Goal: Navigation & Orientation: Find specific page/section

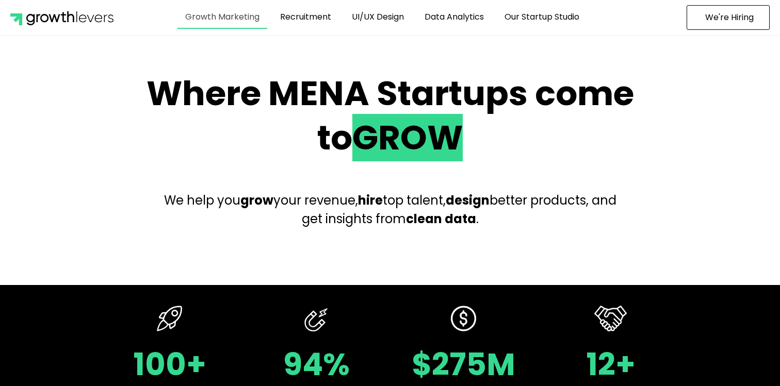
click at [227, 19] on link "Growth Marketing" at bounding box center [222, 17] width 90 height 24
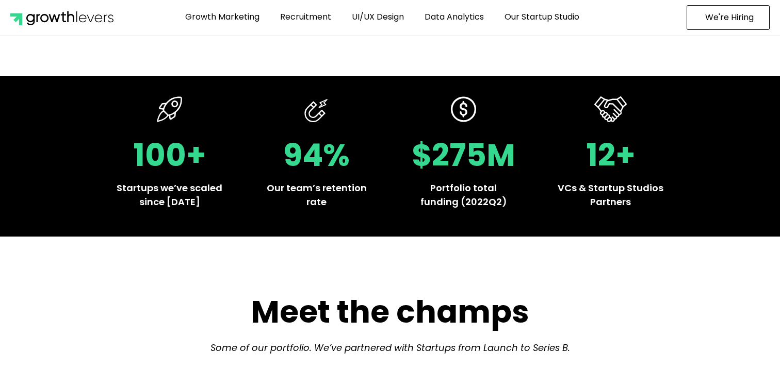
scroll to position [209, 0]
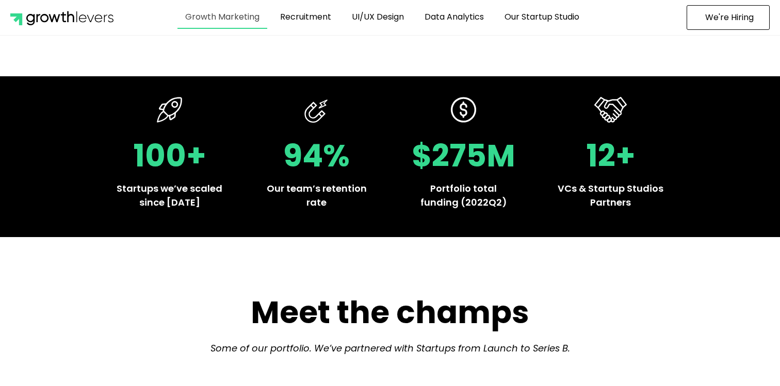
click at [223, 21] on link "Growth Marketing" at bounding box center [222, 17] width 90 height 24
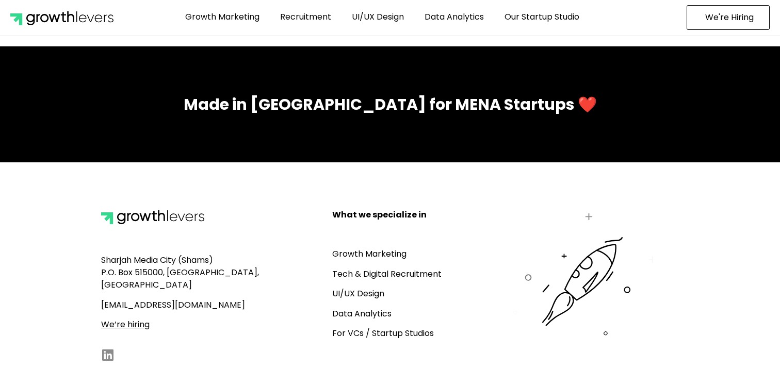
scroll to position [4564, 0]
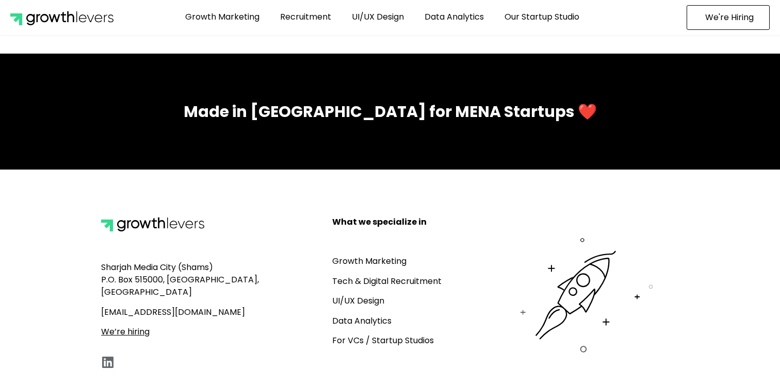
click at [106, 356] on icon at bounding box center [107, 362] width 13 height 13
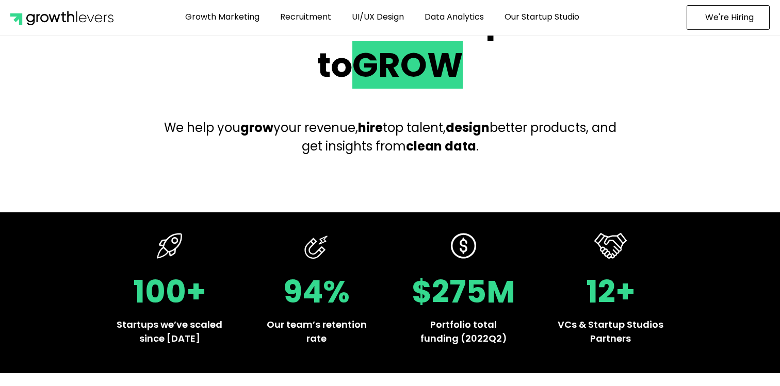
scroll to position [73, 0]
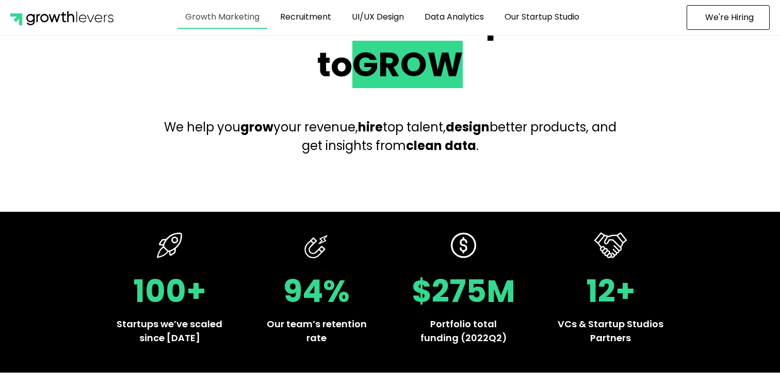
click at [209, 19] on link "Growth Marketing" at bounding box center [222, 17] width 90 height 24
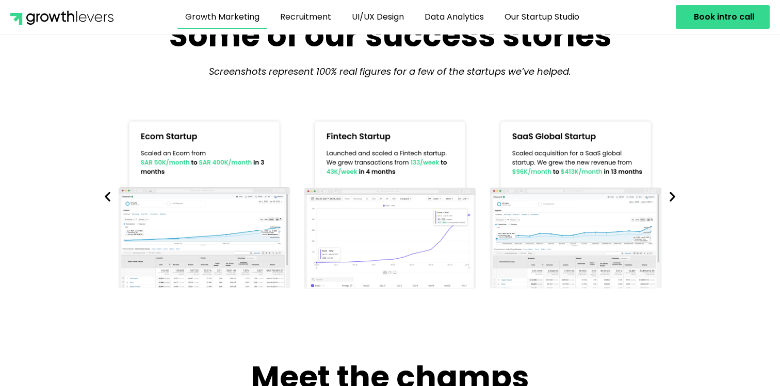
scroll to position [508, 0]
click at [215, 224] on img "1 / 9" at bounding box center [204, 205] width 175 height 177
click at [151, 208] on img "1 / 9" at bounding box center [204, 205] width 175 height 177
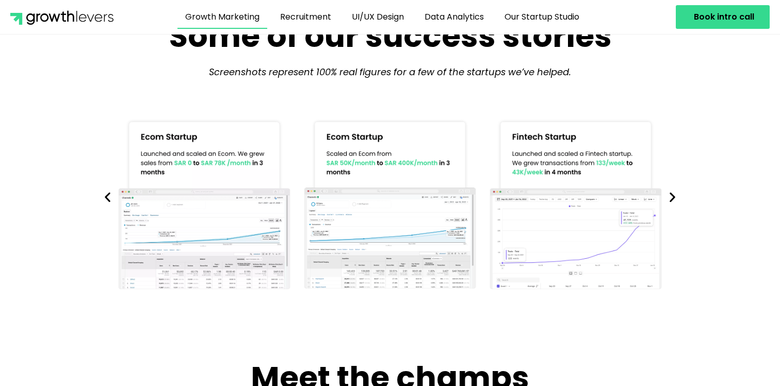
click at [357, 226] on img "1 / 9" at bounding box center [389, 205] width 175 height 177
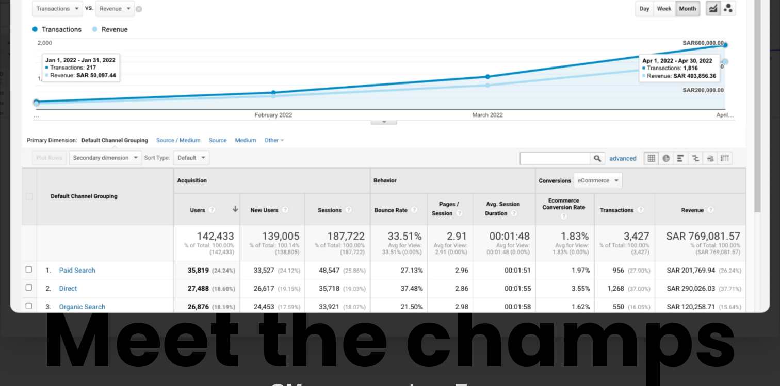
scroll to position [614, 0]
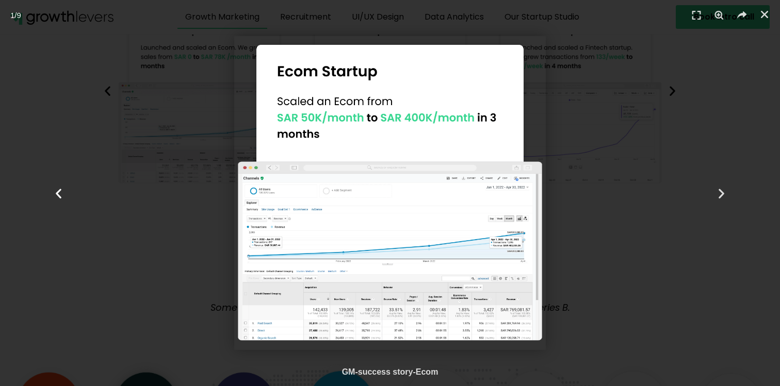
click at [56, 190] on icon "Previous slide" at bounding box center [58, 193] width 13 height 13
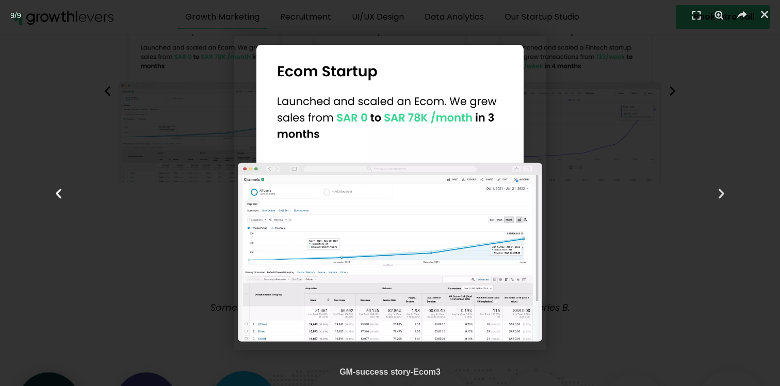
click at [56, 190] on icon "Previous slide" at bounding box center [58, 193] width 13 height 13
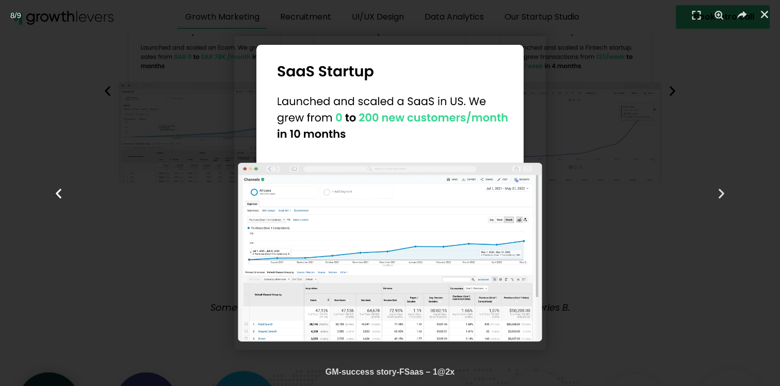
click at [110, 188] on div "Previous" at bounding box center [58, 193] width 117 height 386
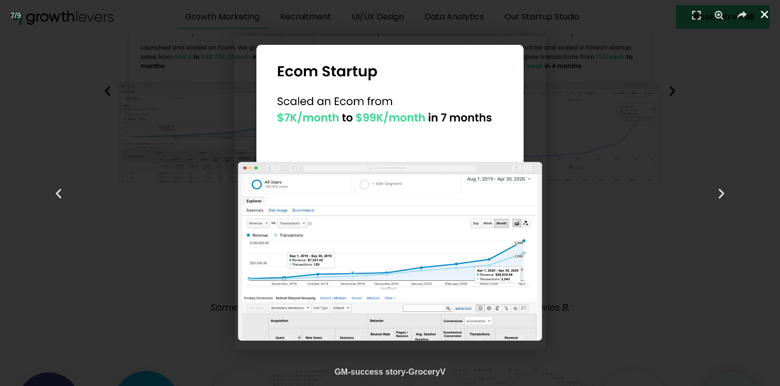
click at [767, 14] on icon "Close (Esc)" at bounding box center [764, 14] width 10 height 10
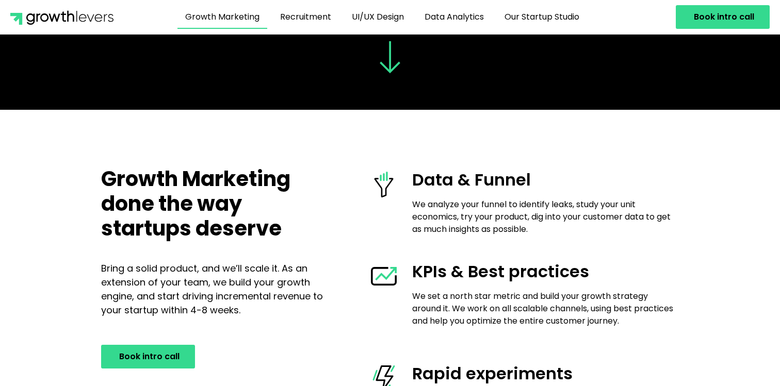
scroll to position [1458, 0]
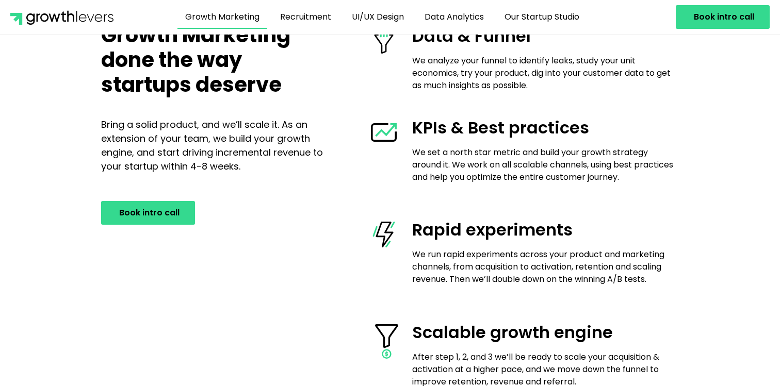
click at [538, 57] on span "We analyze your funnel to identify leaks, study your unit economics, try your p…" at bounding box center [541, 73] width 258 height 37
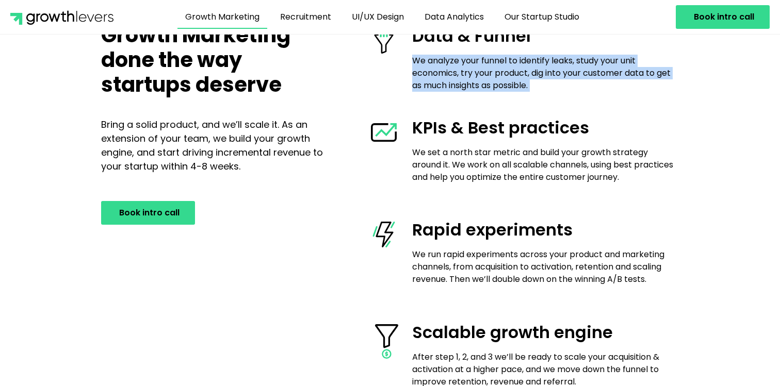
click at [538, 57] on span "We analyze your funnel to identify leaks, study your unit economics, try your p…" at bounding box center [541, 73] width 258 height 37
click at [537, 68] on span "We analyze your funnel to identify leaks, study your unit economics, try your p…" at bounding box center [541, 73] width 258 height 37
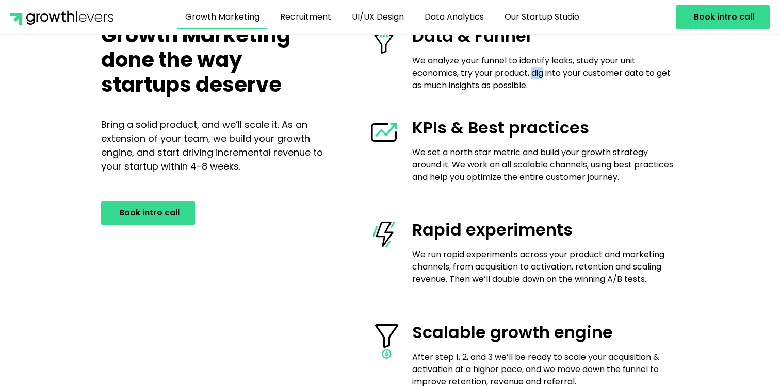
click at [537, 68] on span "We analyze your funnel to identify leaks, study your unit economics, try your p…" at bounding box center [541, 73] width 258 height 37
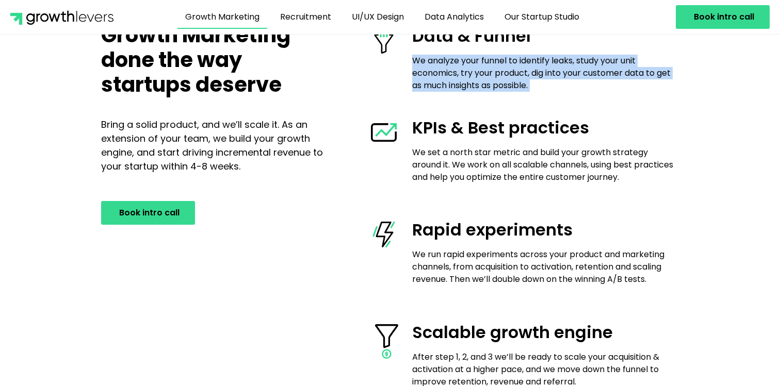
click at [537, 68] on span "We analyze your funnel to identify leaks, study your unit economics, try your p…" at bounding box center [541, 73] width 258 height 37
click at [544, 89] on span "We analyze your funnel to identify leaks, study your unit economics, try your p…" at bounding box center [541, 73] width 258 height 37
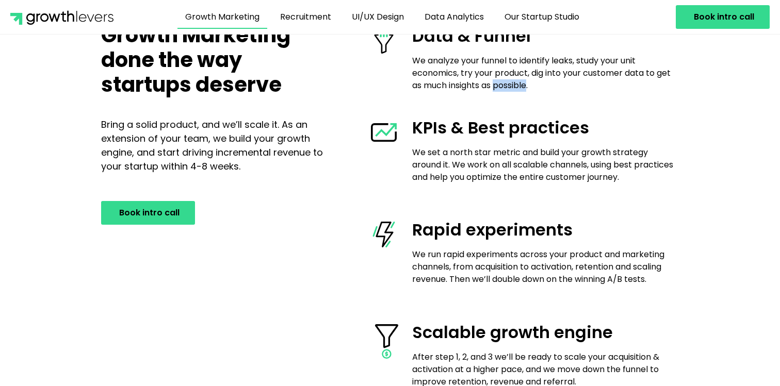
click at [544, 89] on span "We analyze your funnel to identify leaks, study your unit economics, try your p…" at bounding box center [541, 73] width 258 height 37
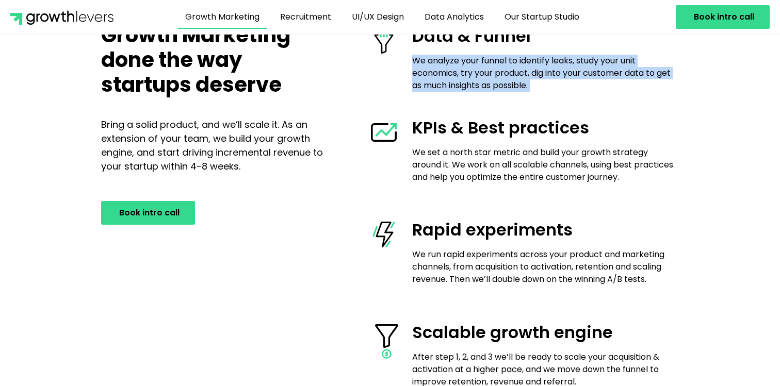
click at [544, 89] on span "We analyze your funnel to identify leaks, study your unit economics, try your p…" at bounding box center [541, 73] width 258 height 37
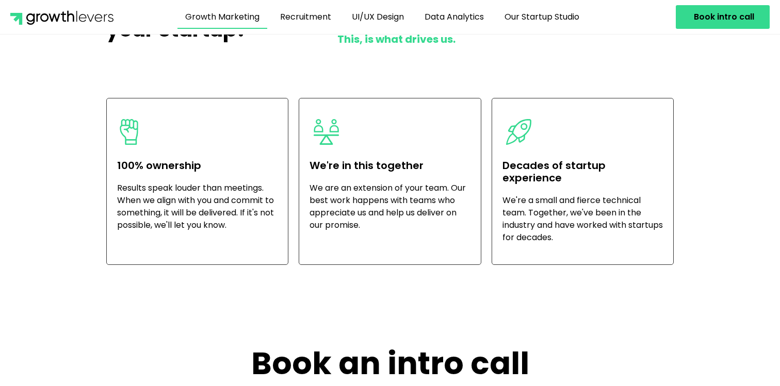
scroll to position [2271, 0]
